Goal: Check status: Check status

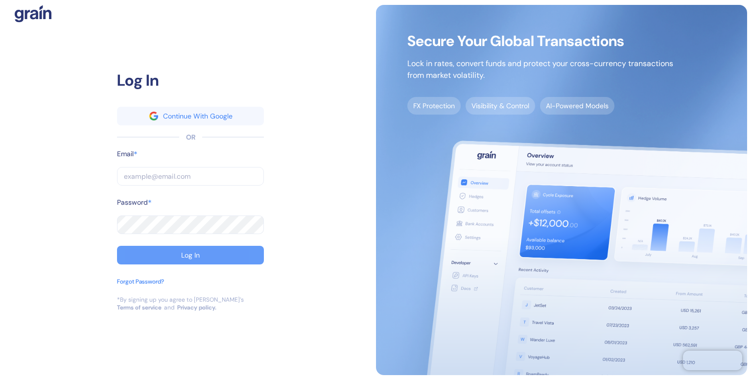
type input "[EMAIL_ADDRESS][DOMAIN_NAME]"
click at [196, 253] on div "Log In" at bounding box center [190, 255] width 19 height 7
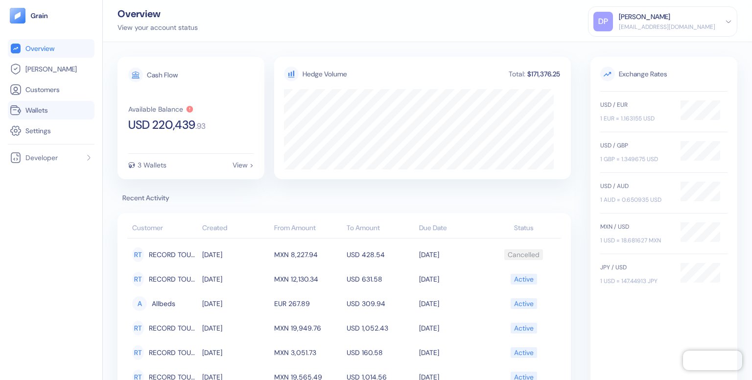
click at [35, 110] on span "Wallets" at bounding box center [36, 110] width 23 height 10
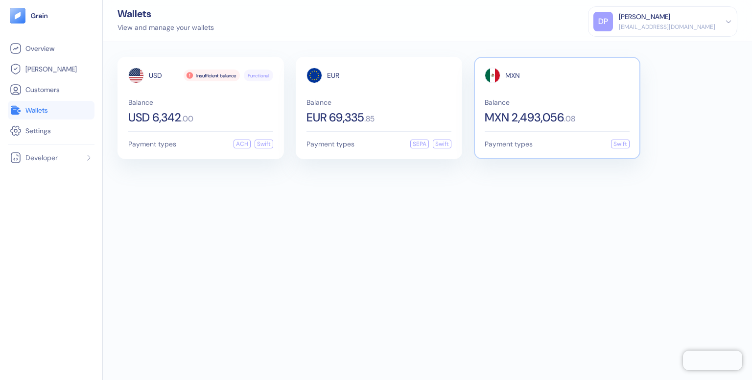
click at [537, 103] on span "Balance" at bounding box center [557, 102] width 145 height 7
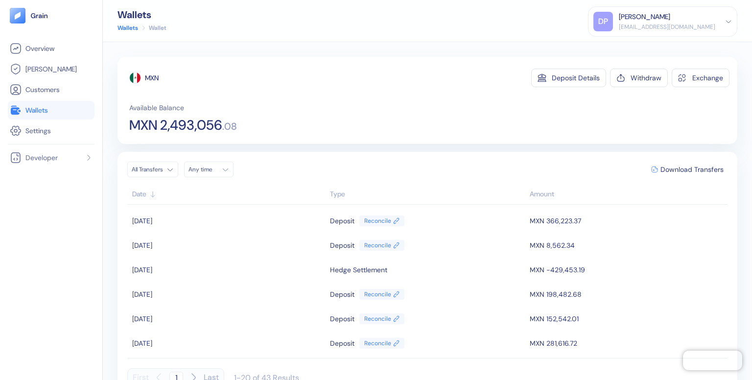
click at [460, 117] on div "Available Balance MXN 2,493,056 . 08" at bounding box center [429, 117] width 600 height 29
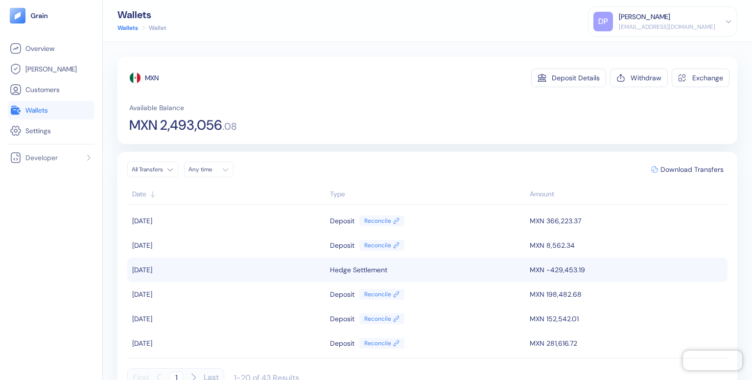
click at [547, 269] on td "MXN -429,453.19" at bounding box center [627, 269] width 200 height 24
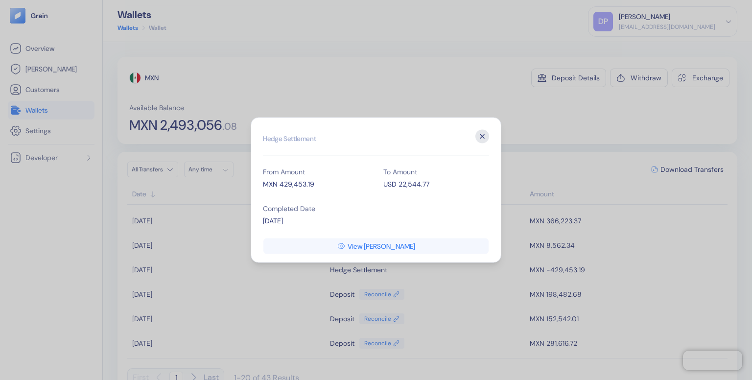
click at [480, 136] on icon "button" at bounding box center [482, 137] width 14 height 14
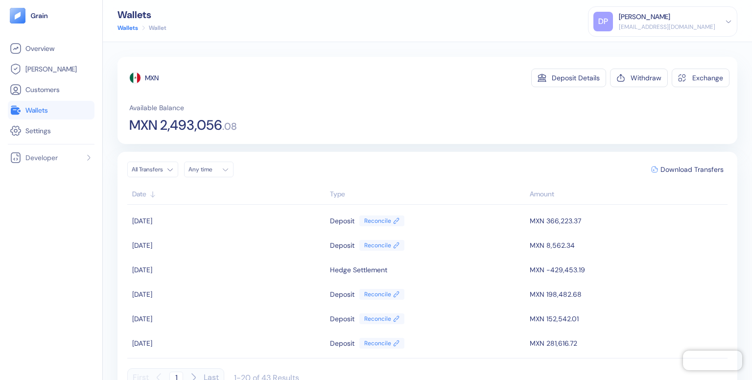
click at [40, 110] on span "Wallets" at bounding box center [36, 110] width 23 height 10
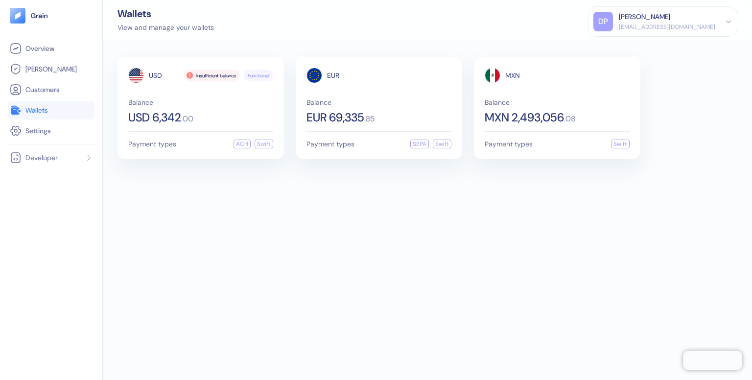
click at [195, 221] on div "USD Insufficient balance Functional Balance USD 6,342 . 00 Payment types ACH Sw…" at bounding box center [427, 211] width 649 height 338
click at [257, 74] on span "Functional" at bounding box center [259, 75] width 22 height 7
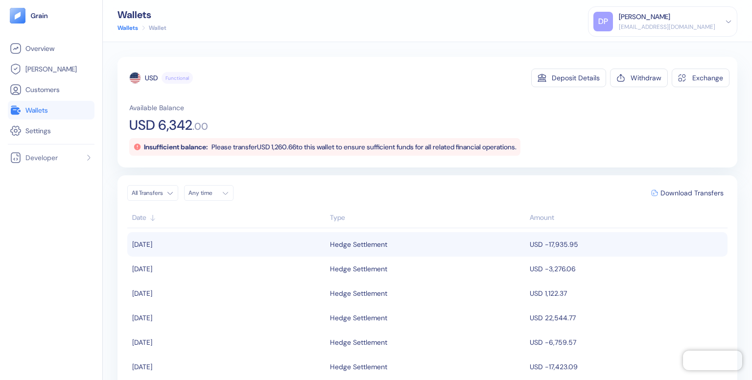
click at [475, 248] on div "Hedge Settlement" at bounding box center [427, 244] width 195 height 17
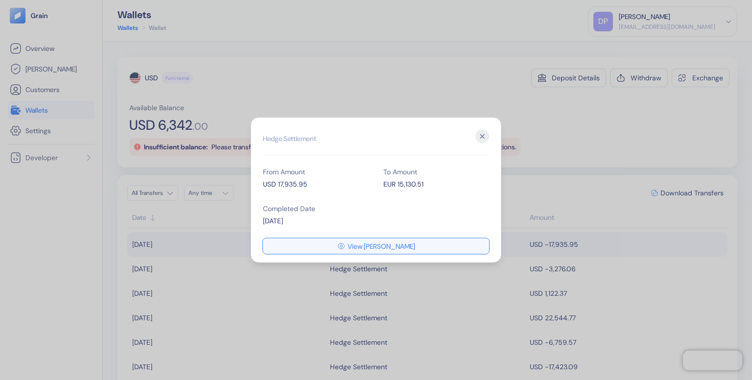
click at [401, 243] on span "View [PERSON_NAME]" at bounding box center [382, 246] width 68 height 7
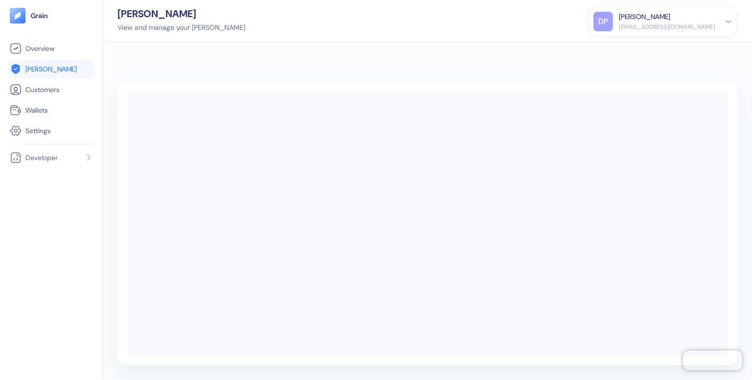
click at [401, 243] on span at bounding box center [427, 223] width 600 height 263
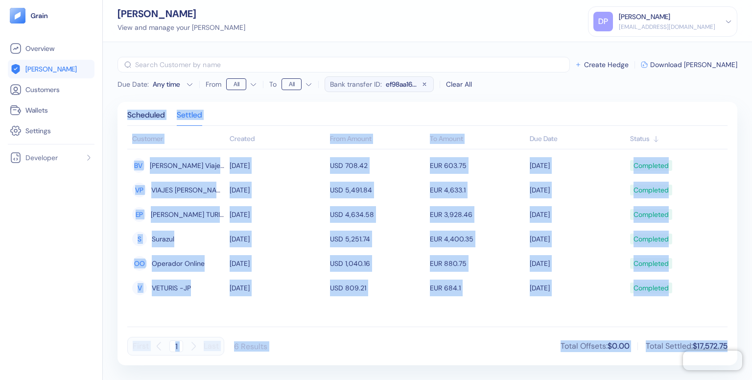
click at [41, 72] on span "[PERSON_NAME]" at bounding box center [50, 69] width 51 height 10
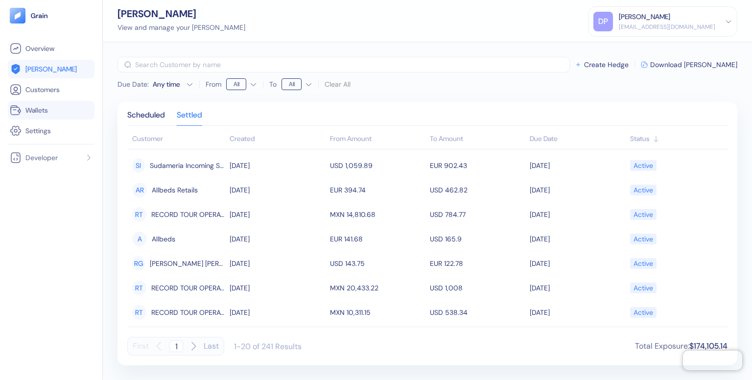
click at [39, 102] on li "Wallets" at bounding box center [51, 110] width 87 height 19
click at [35, 114] on span "Wallets" at bounding box center [36, 110] width 23 height 10
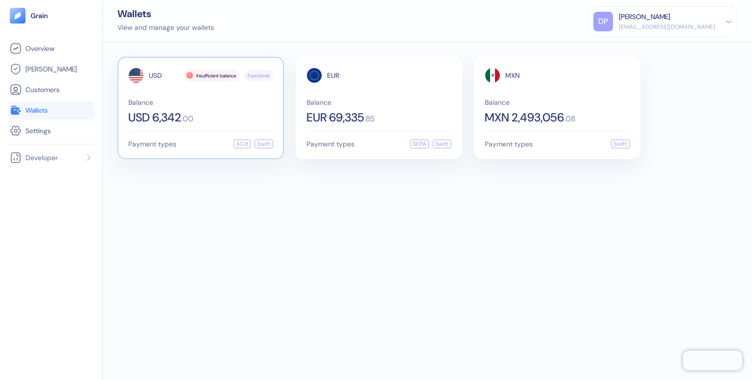
click at [257, 73] on span "Functional" at bounding box center [259, 75] width 22 height 7
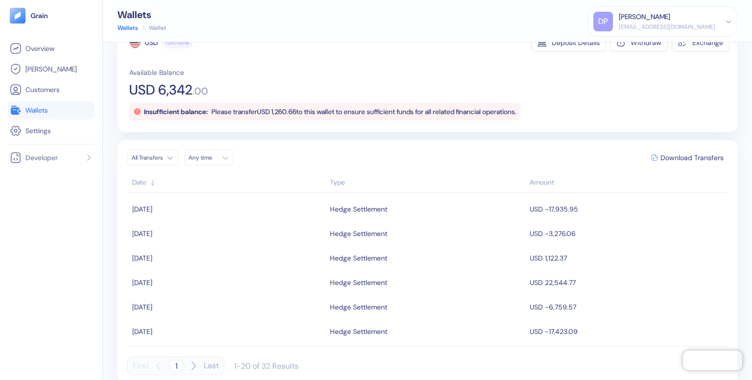
scroll to position [40, 0]
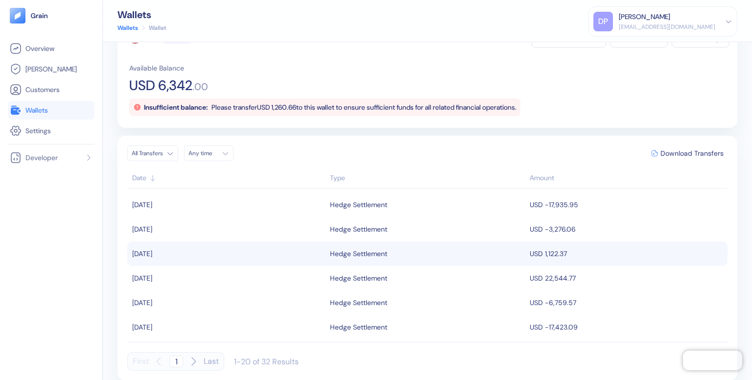
click at [360, 252] on div "Hedge Settlement" at bounding box center [358, 253] width 57 height 17
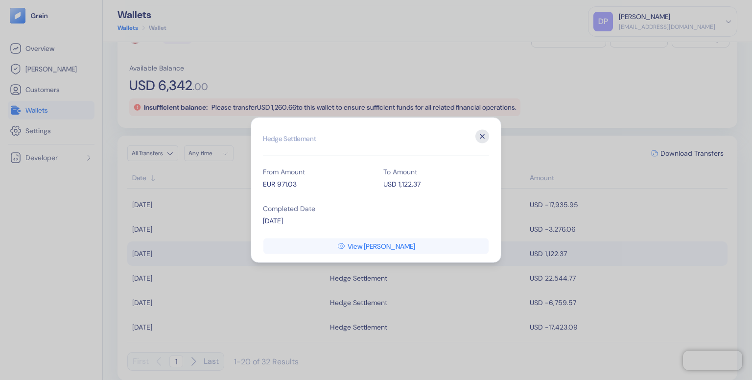
click at [483, 133] on icon "button" at bounding box center [482, 137] width 14 height 14
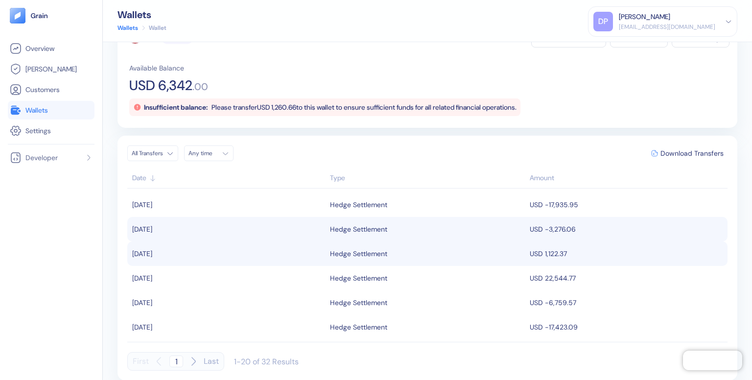
click at [363, 229] on div "Hedge Settlement" at bounding box center [358, 229] width 57 height 17
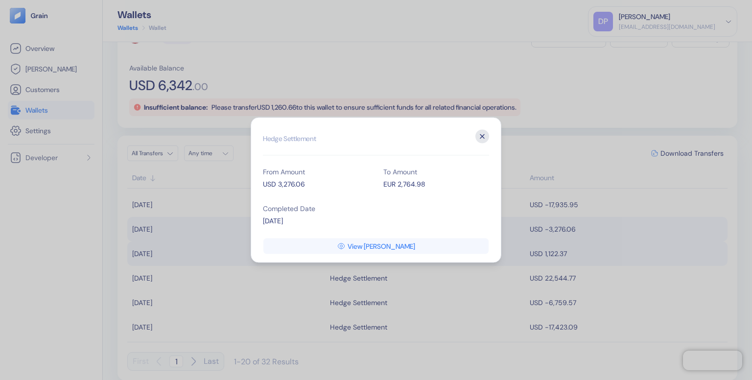
click at [480, 136] on icon "button" at bounding box center [482, 137] width 14 height 14
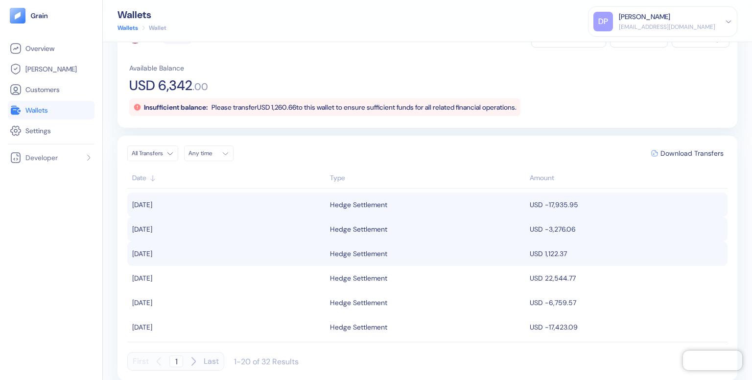
click at [370, 202] on div "Hedge Settlement" at bounding box center [358, 204] width 57 height 17
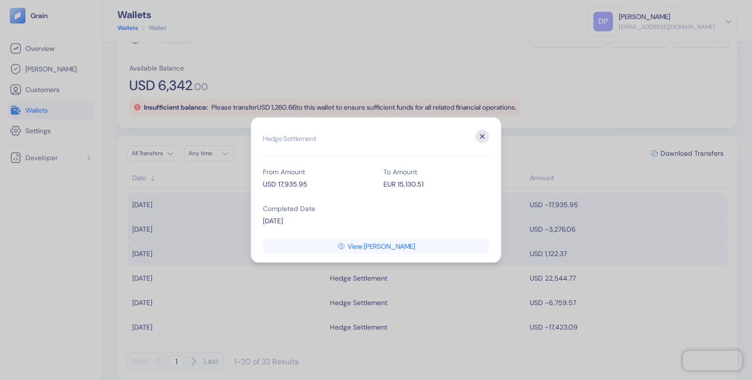
click at [477, 140] on icon "button" at bounding box center [482, 137] width 14 height 14
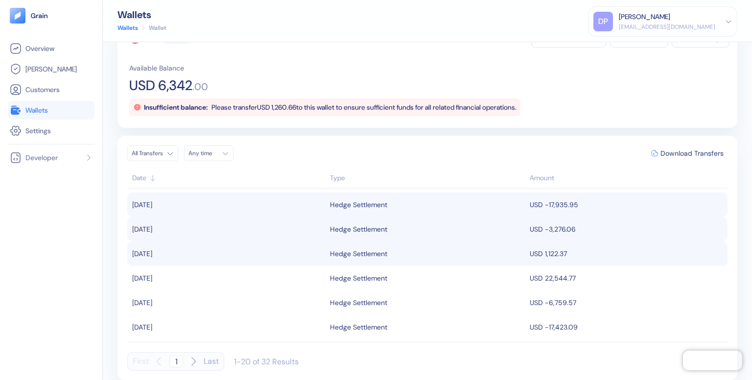
scroll to position [0, 0]
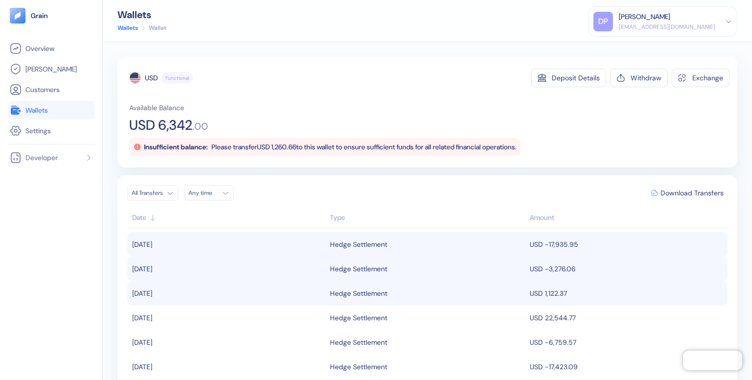
click at [35, 110] on span "Wallets" at bounding box center [36, 110] width 23 height 10
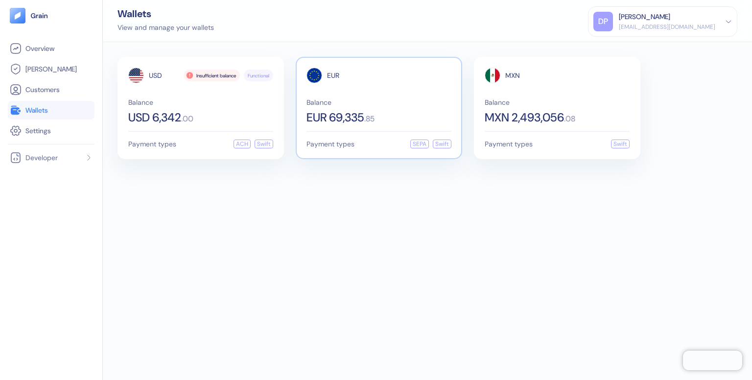
click at [371, 101] on span "Balance" at bounding box center [378, 102] width 145 height 7
